Goal: Information Seeking & Learning: Learn about a topic

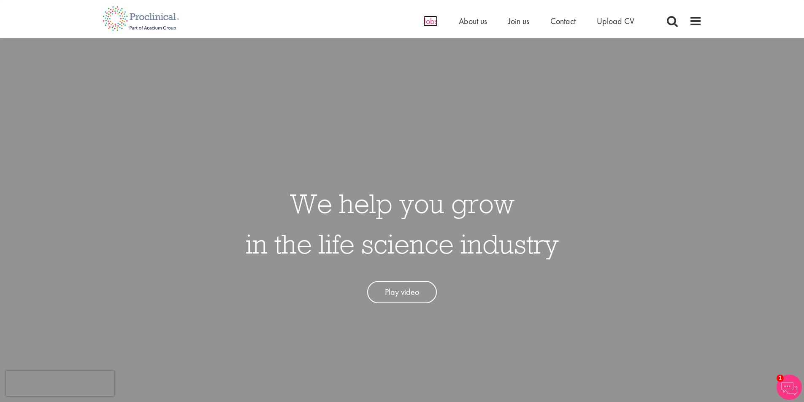
click at [431, 19] on span "Jobs" at bounding box center [431, 21] width 14 height 11
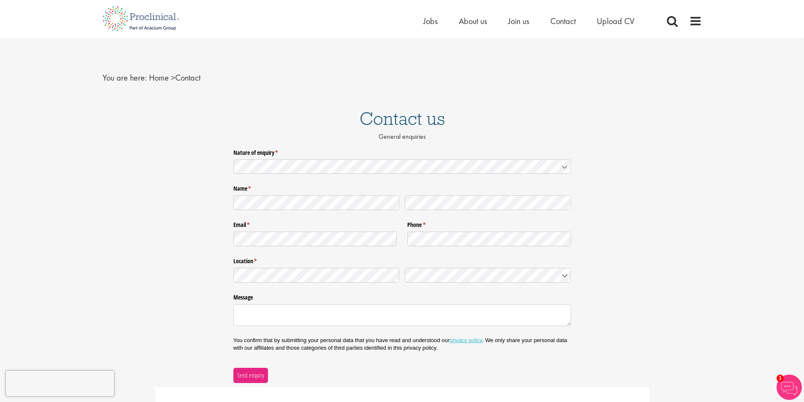
click at [531, 24] on ul "Home Jobs About us Join us Contact Upload CV" at bounding box center [540, 21] width 232 height 13
click at [527, 23] on span "Join us" at bounding box center [518, 21] width 21 height 11
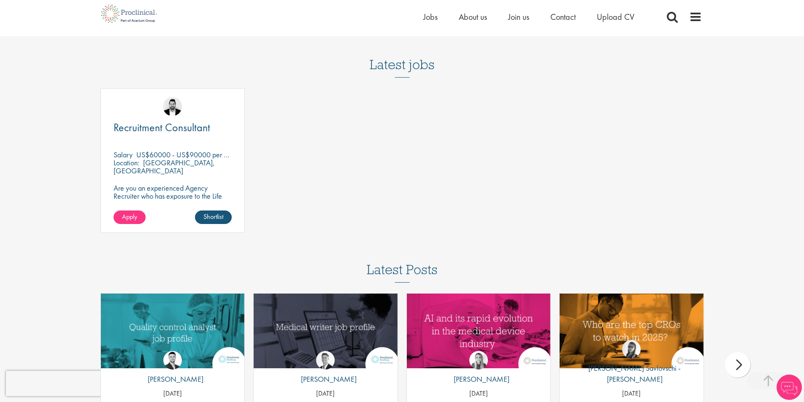
scroll to position [1284, 0]
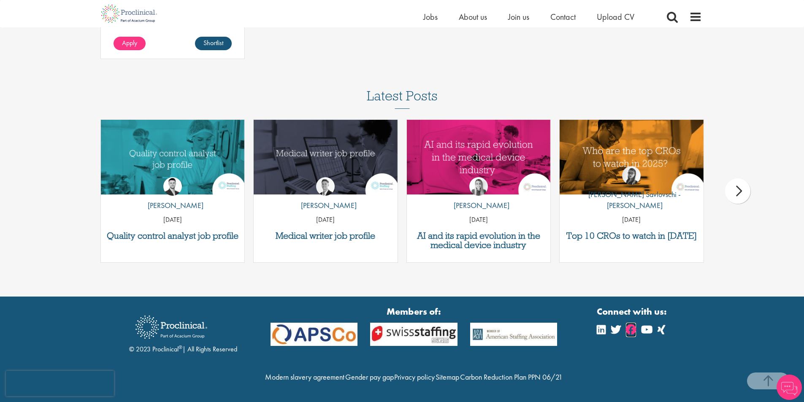
click at [636, 325] on icon at bounding box center [631, 330] width 10 height 10
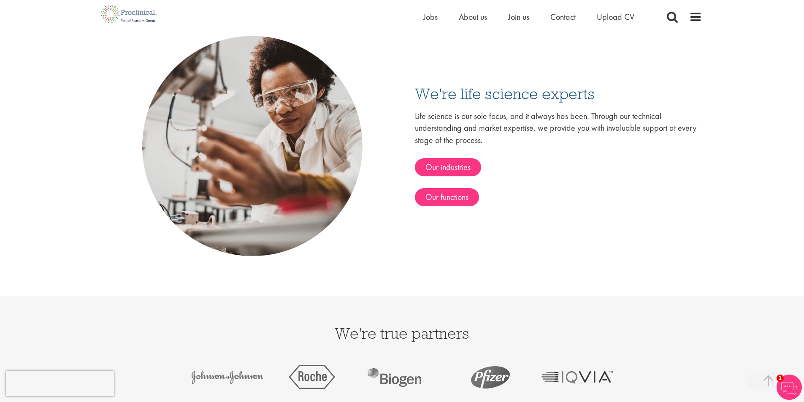
scroll to position [2257, 0]
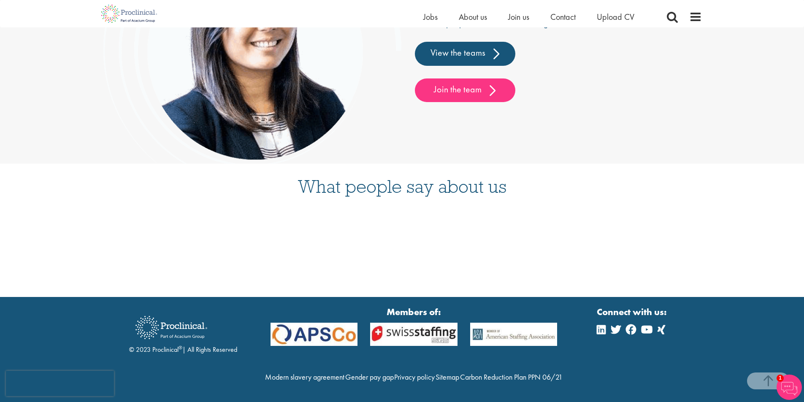
click at [455, 262] on div "What people say about us" at bounding box center [402, 230] width 804 height 133
